Goal: Understand process/instructions: Learn about a topic

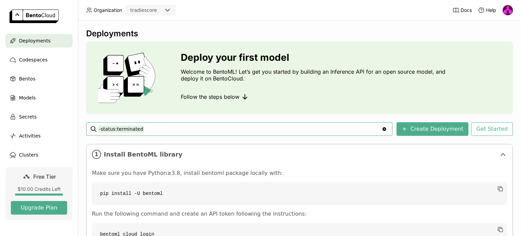
scroll to position [45, 0]
type input "-"
click at [457, 29] on div "Deployments" at bounding box center [299, 33] width 426 height 10
click at [30, 35] on div "Deployments" at bounding box center [38, 41] width 67 height 14
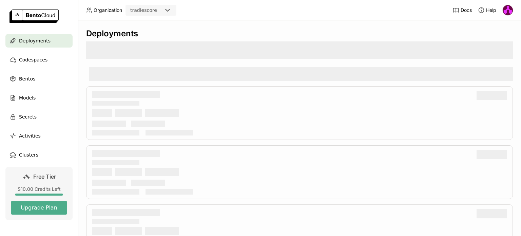
click at [164, 8] on icon at bounding box center [167, 10] width 8 height 8
click at [205, 11] on header "Organization tradiescore Docs Help" at bounding box center [260, 10] width 521 height 20
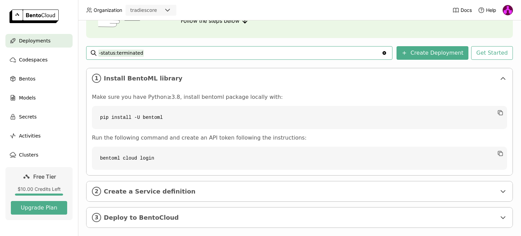
scroll to position [85, 0]
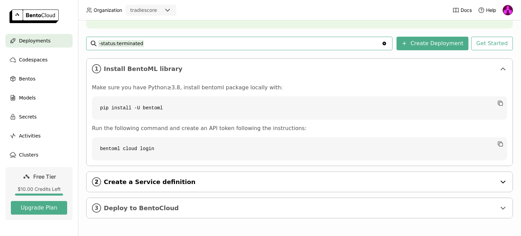
click at [283, 183] on span "Create a Service definition" at bounding box center [300, 181] width 392 height 7
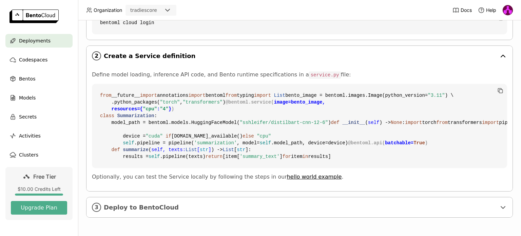
scroll to position [301, 0]
